Goal: Obtain resource: Obtain resource

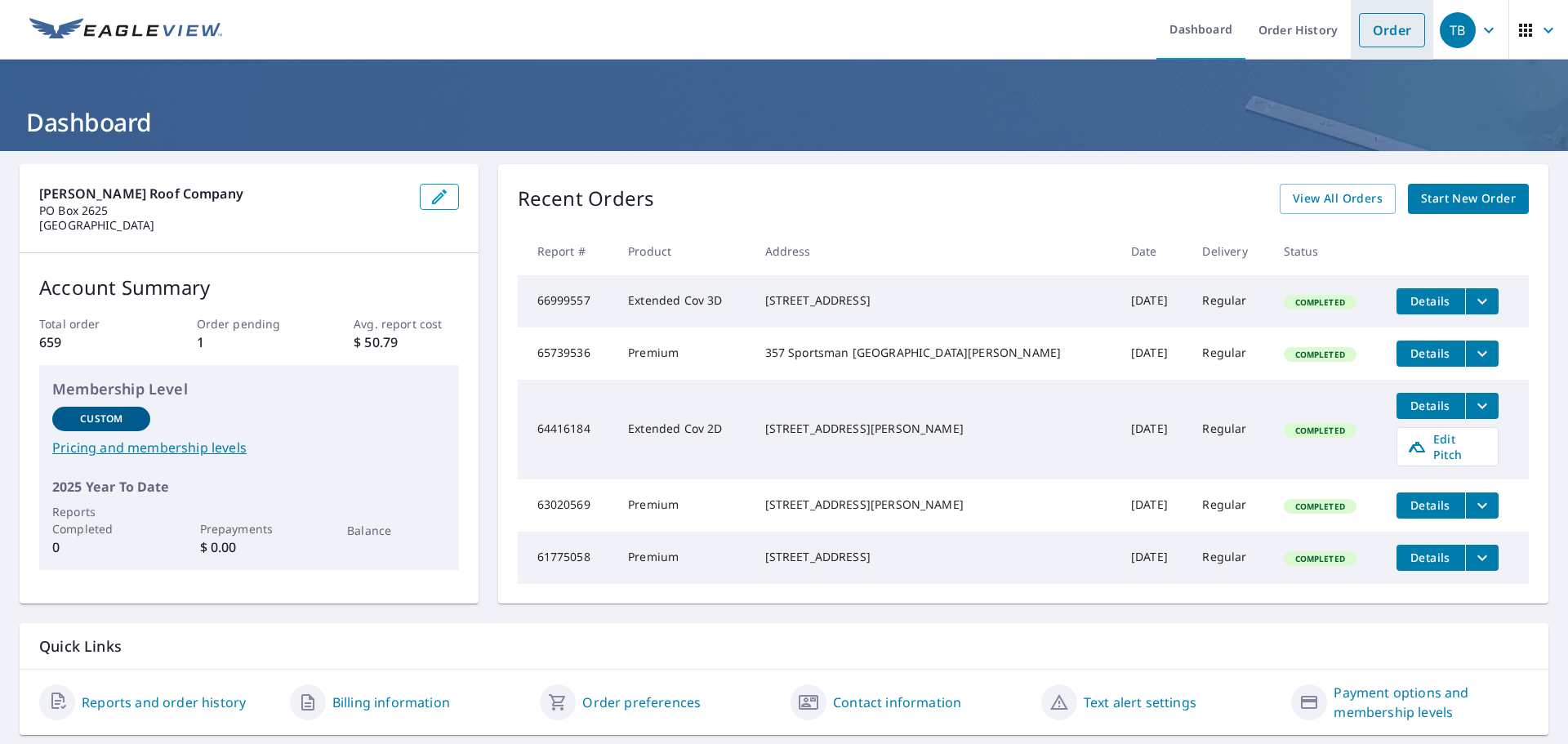
click at [1375, 18] on link "Order" at bounding box center [1391, 30] width 66 height 34
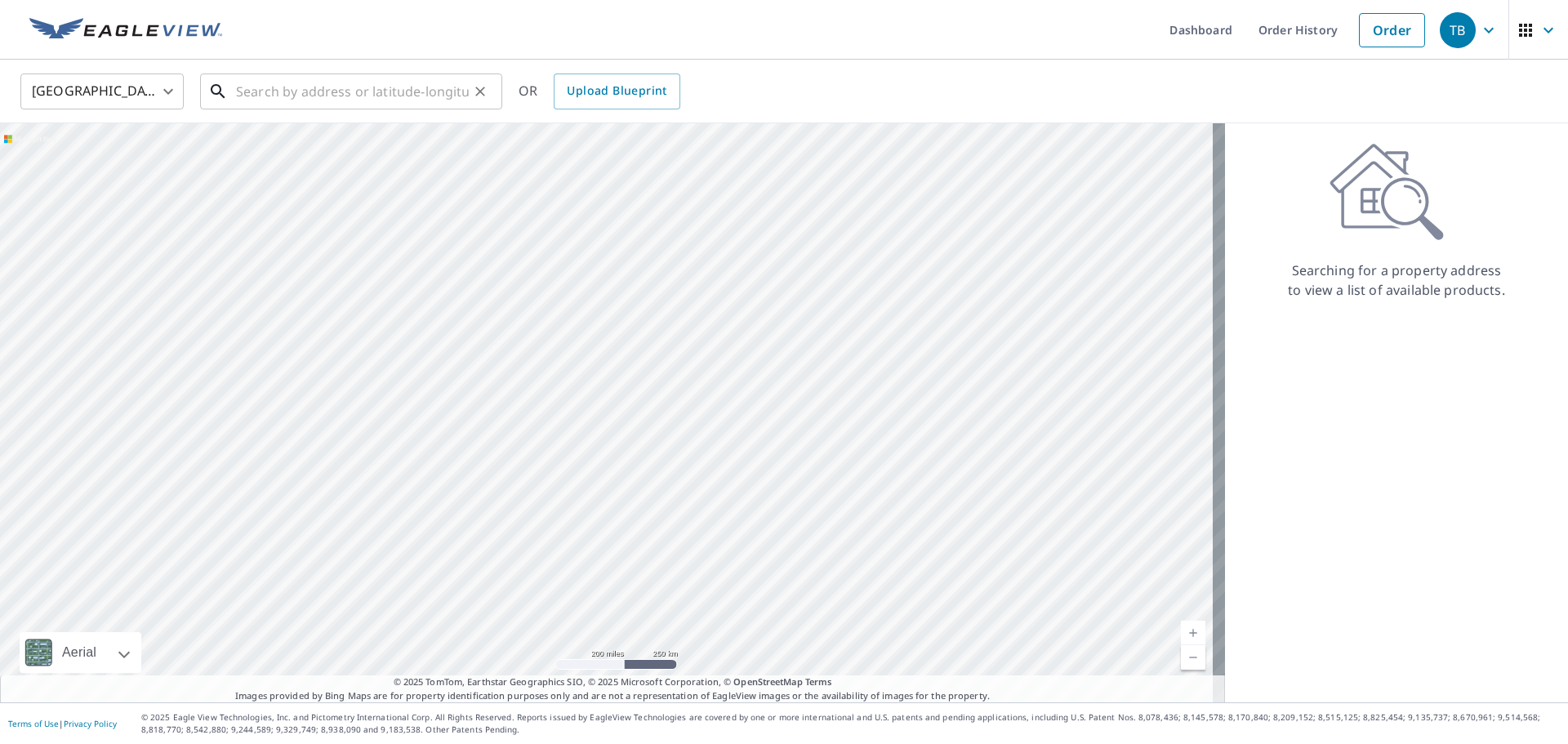
click at [365, 98] on input "text" at bounding box center [352, 91] width 233 height 46
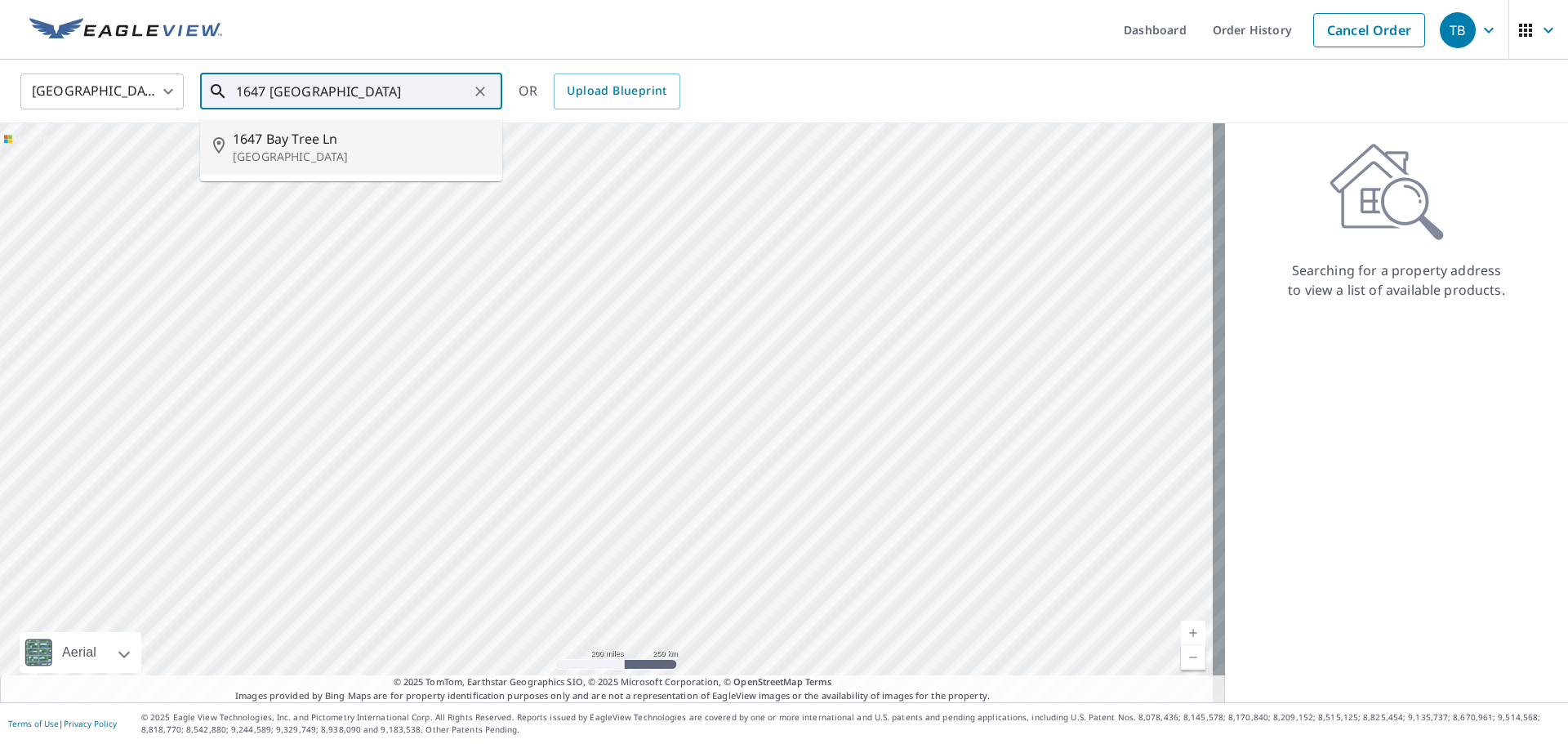
click at [261, 146] on span "1647 Bay Tree Ln" at bounding box center [361, 139] width 257 height 20
type input "[STREET_ADDRESS]"
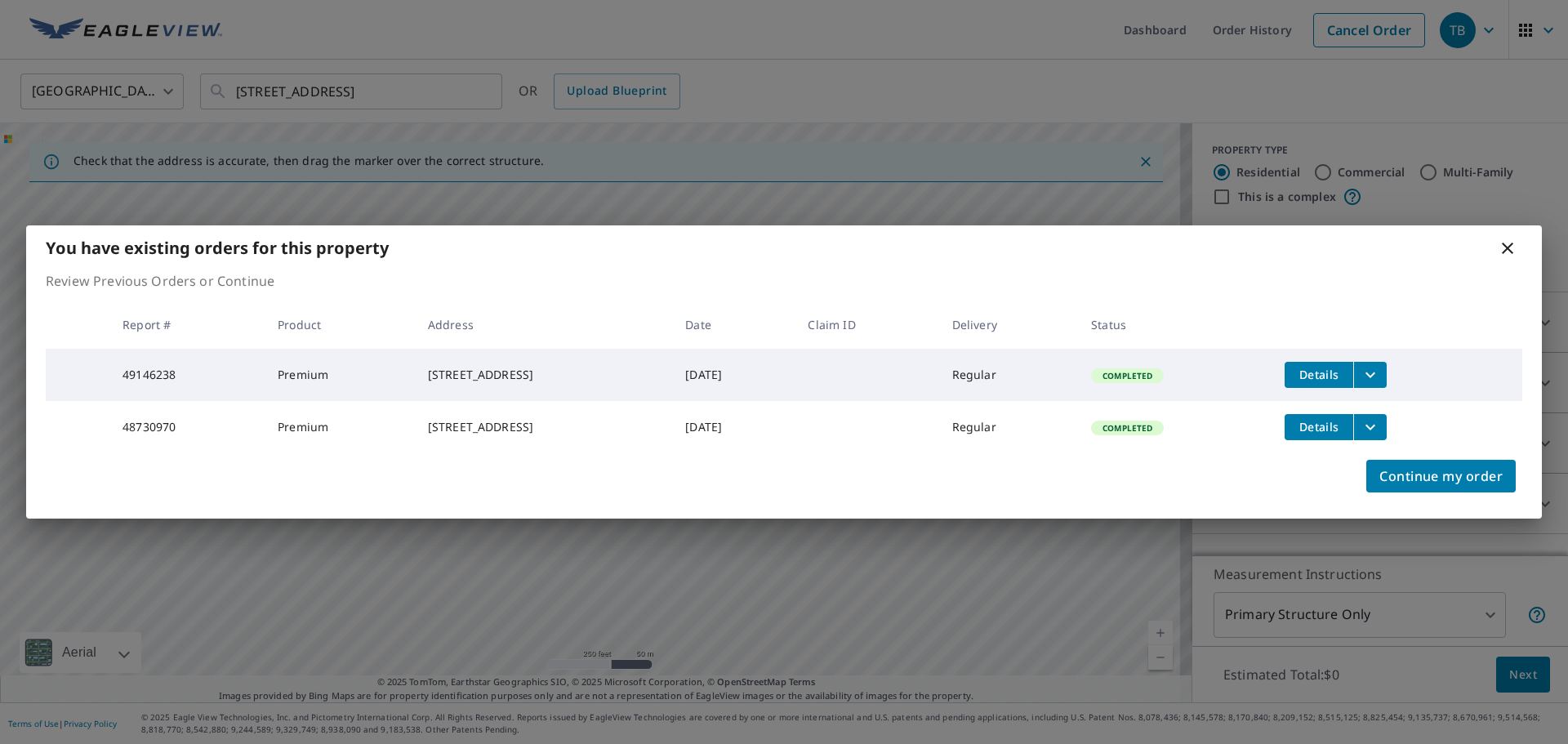
click at [1380, 431] on icon "filesDropdownBtn-48730970" at bounding box center [1370, 427] width 20 height 20
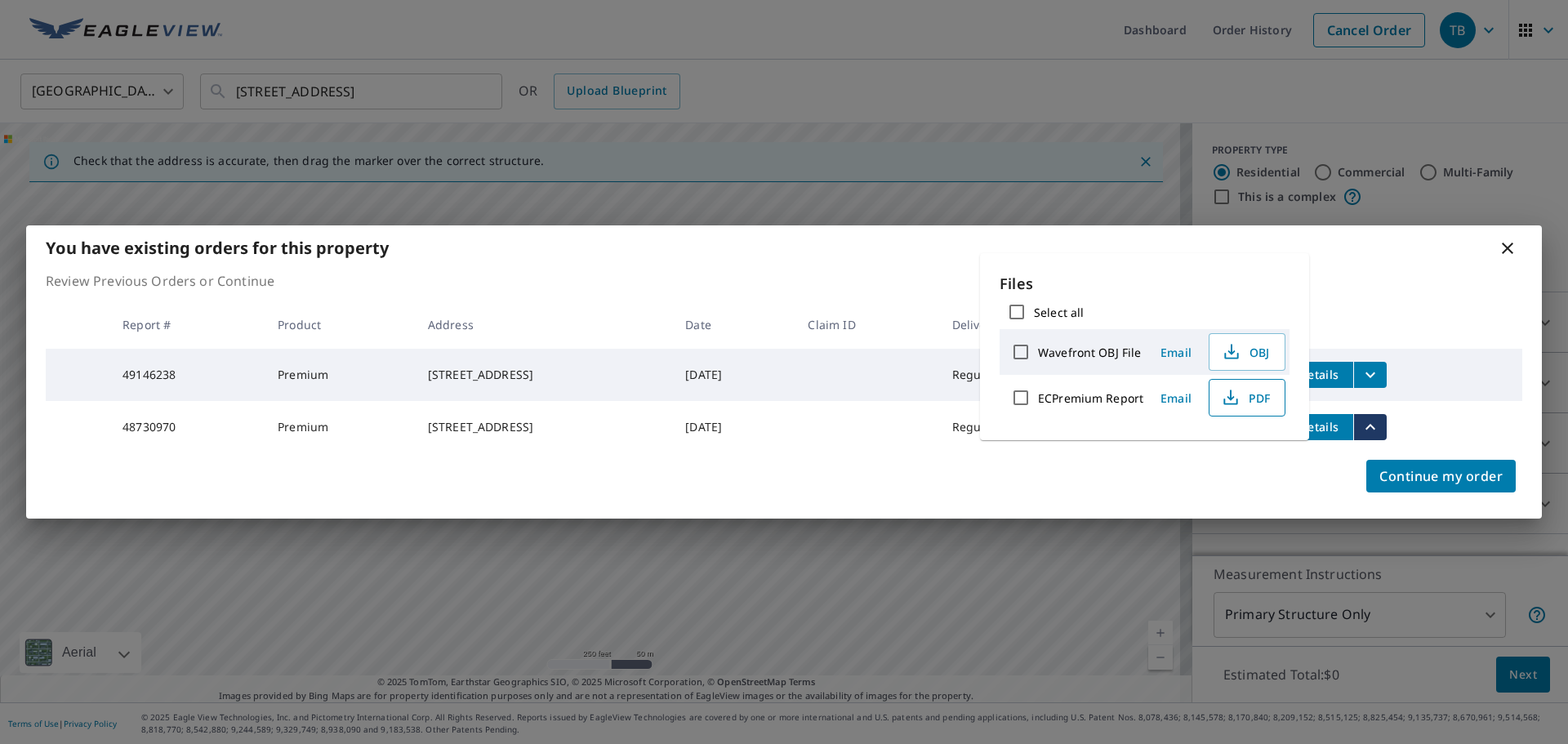
click at [1253, 398] on span "PDF" at bounding box center [1245, 397] width 53 height 20
click at [1510, 243] on icon at bounding box center [1508, 248] width 12 height 12
